Goal: Transaction & Acquisition: Purchase product/service

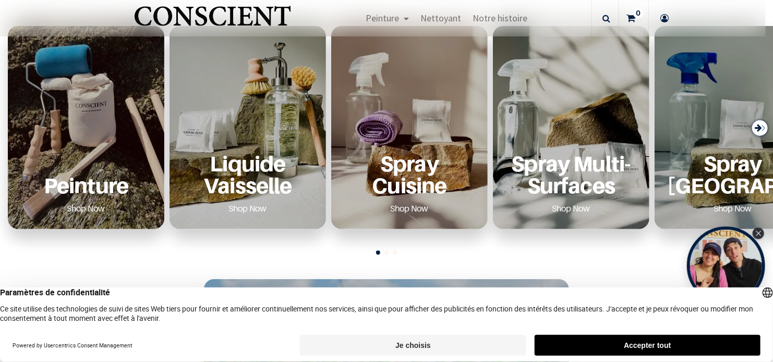
scroll to position [471, 0]
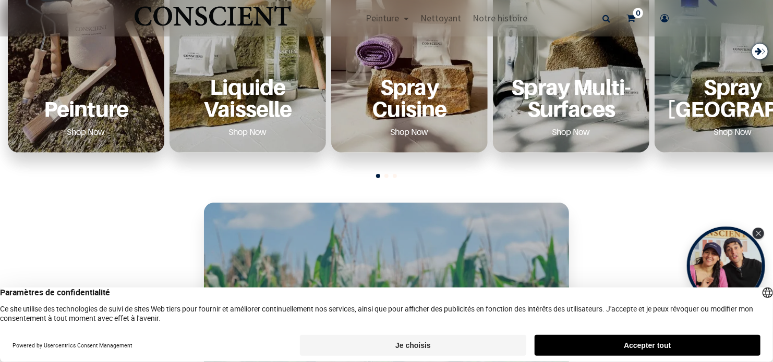
click at [120, 178] on div "Peinture Shop Now Liquide Vaisselle Shop Now Shop Now" at bounding box center [386, 55] width 773 height 262
click at [118, 113] on p "Peinture" at bounding box center [85, 108] width 131 height 21
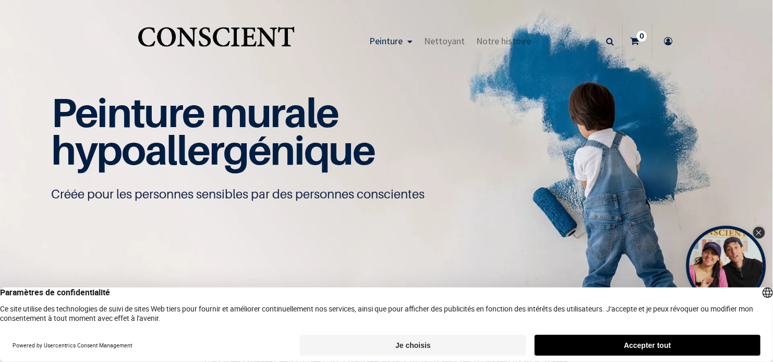
click at [756, 234] on div "Close Tolstoy widget" at bounding box center [758, 232] width 11 height 11
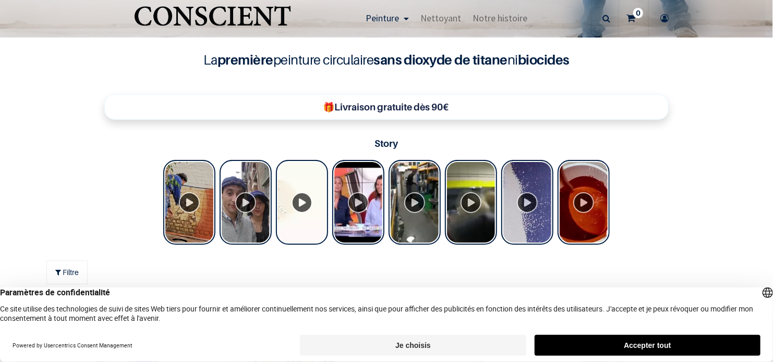
scroll to position [302, 0]
